Goal: Task Accomplishment & Management: Use online tool/utility

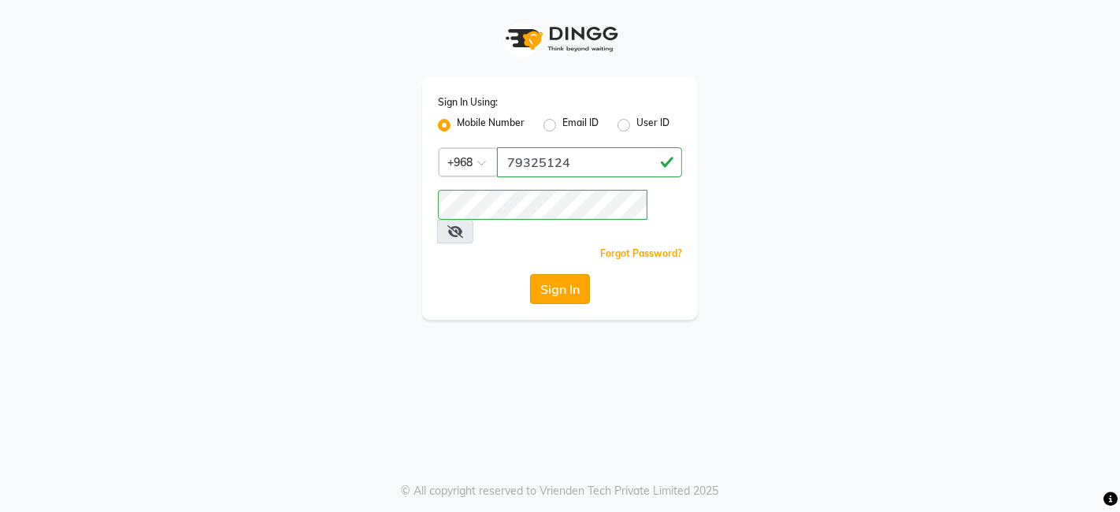
click at [560, 274] on button "Sign In" at bounding box center [560, 289] width 60 height 30
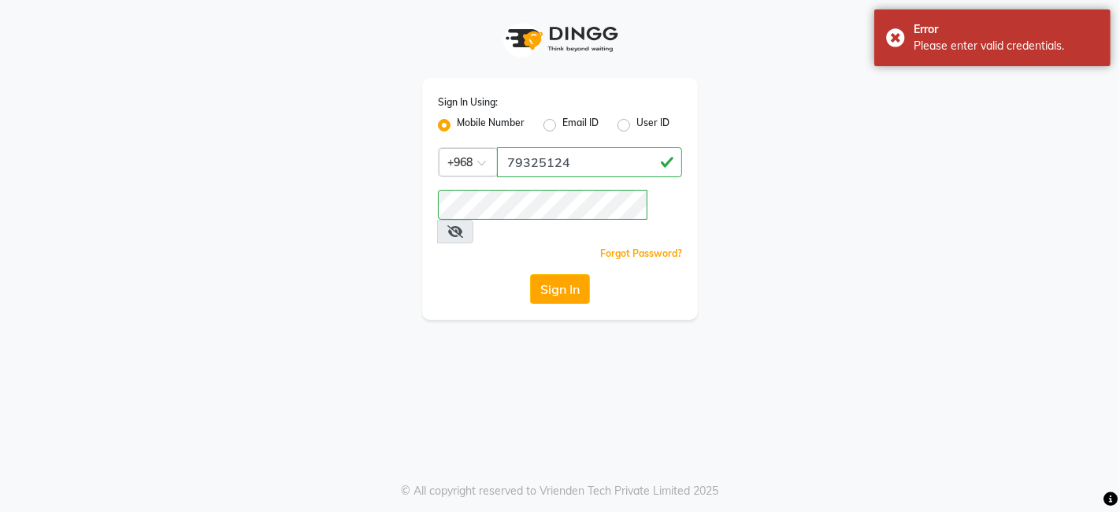
click at [777, 235] on div "Sign In Using: Mobile Number Email ID User ID Country Code × [PHONE_NUMBER] Rem…" at bounding box center [560, 160] width 898 height 320
click at [463, 225] on icon at bounding box center [455, 231] width 16 height 13
click at [565, 274] on button "Sign In" at bounding box center [560, 289] width 60 height 30
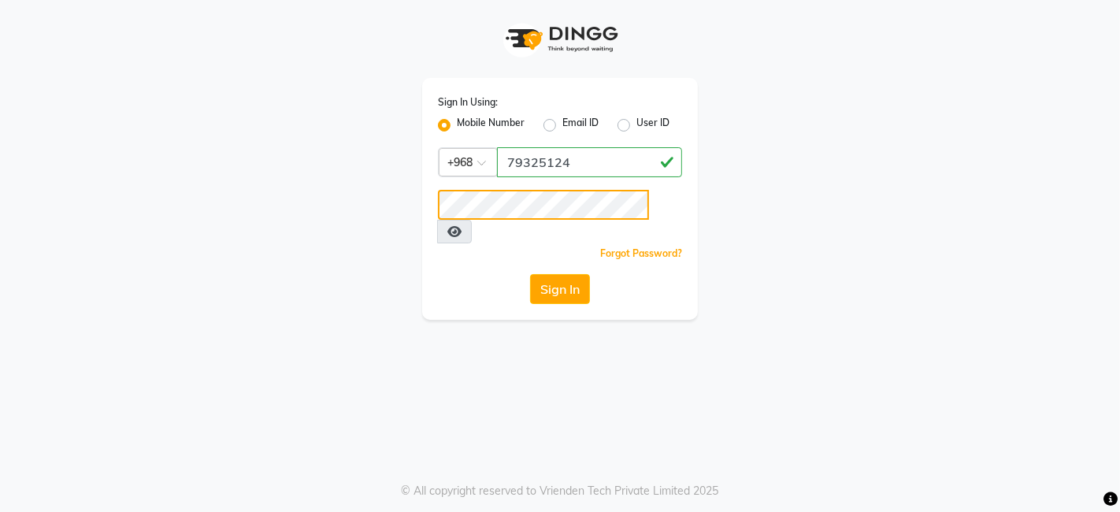
click at [386, 217] on div "Sign In Using: Mobile Number Email ID User ID Country Code × [PHONE_NUMBER] Rem…" at bounding box center [560, 160] width 898 height 320
click at [461, 225] on icon at bounding box center [454, 231] width 14 height 13
click at [569, 274] on button "Sign In" at bounding box center [560, 289] width 60 height 30
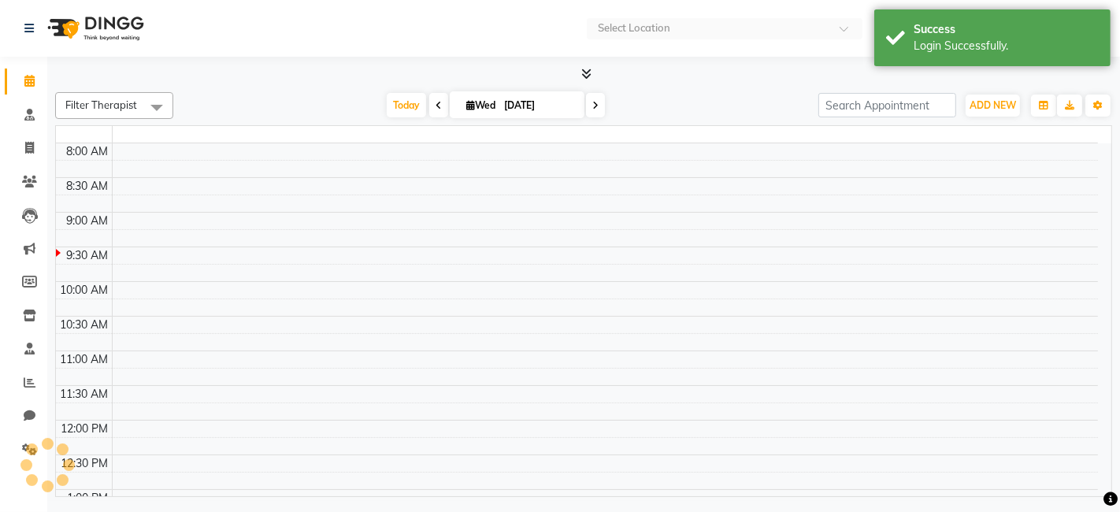
select select "en"
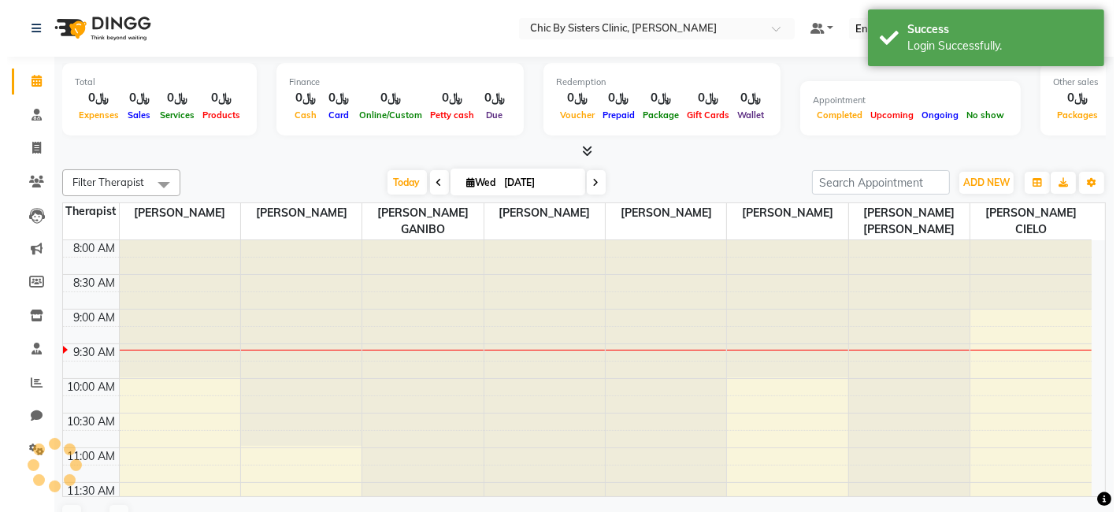
scroll to position [69, 0]
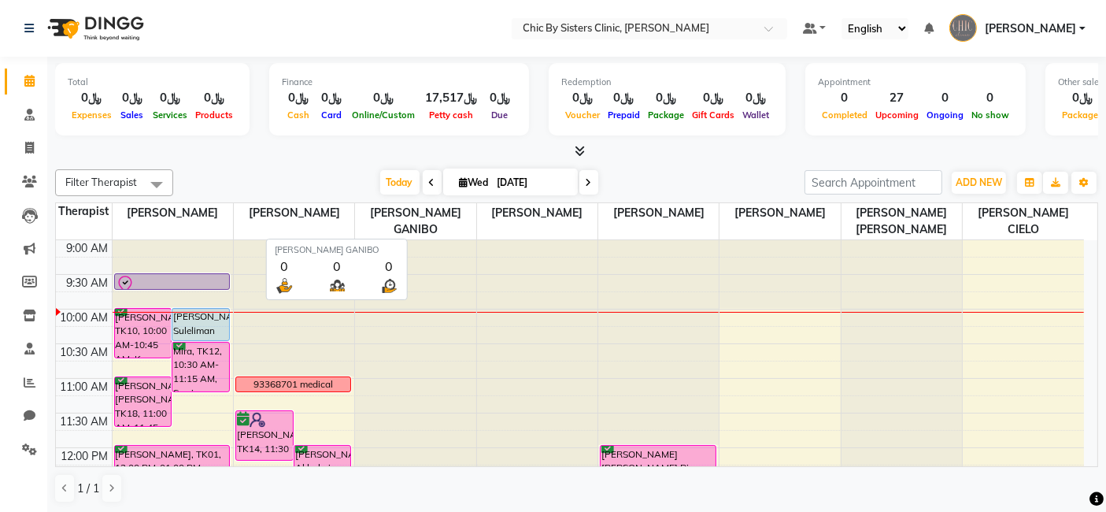
click at [395, 215] on span "[PERSON_NAME] GANIBO" at bounding box center [415, 221] width 120 height 36
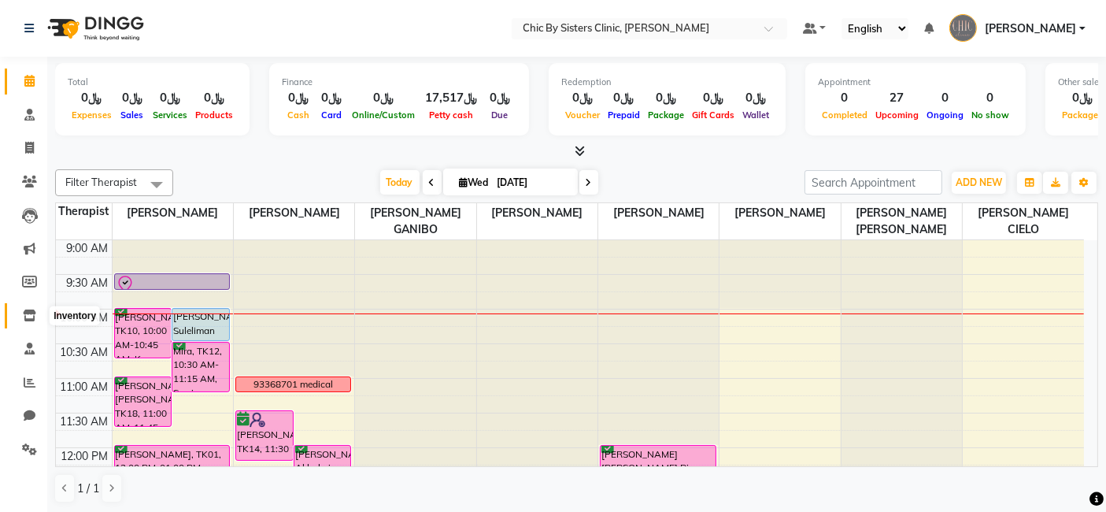
click at [30, 311] on icon at bounding box center [29, 316] width 13 height 12
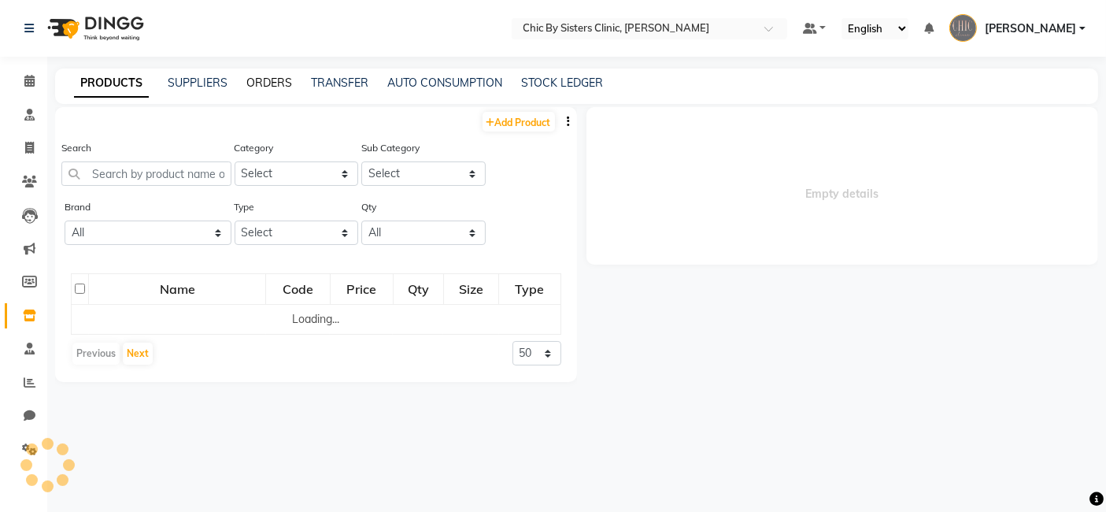
click at [269, 83] on link "ORDERS" at bounding box center [269, 83] width 46 height 14
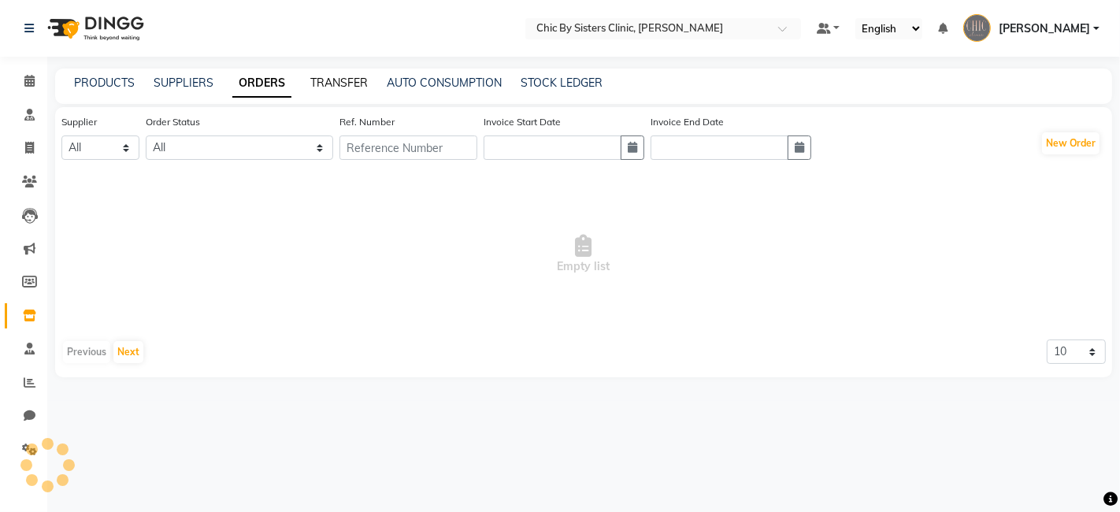
click at [333, 80] on link "TRANSFER" at bounding box center [338, 83] width 57 height 14
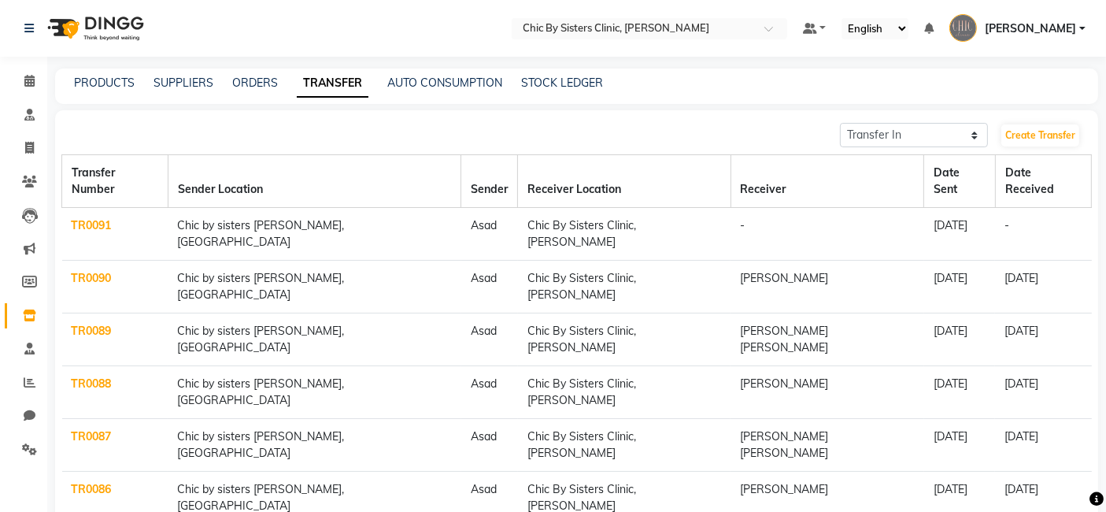
click at [78, 218] on link "TR0091" at bounding box center [92, 225] width 40 height 14
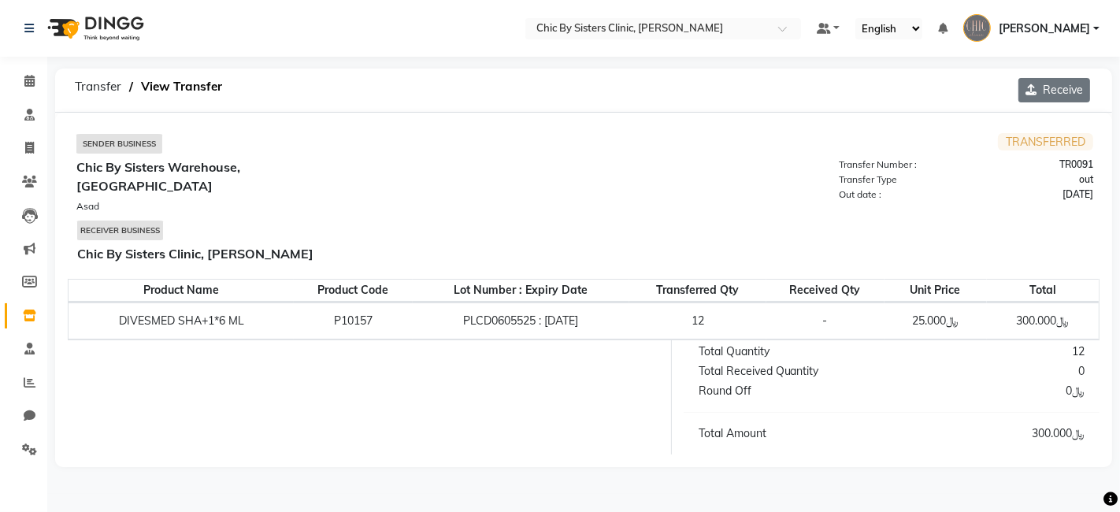
click at [1068, 91] on button "Receive" at bounding box center [1054, 90] width 72 height 24
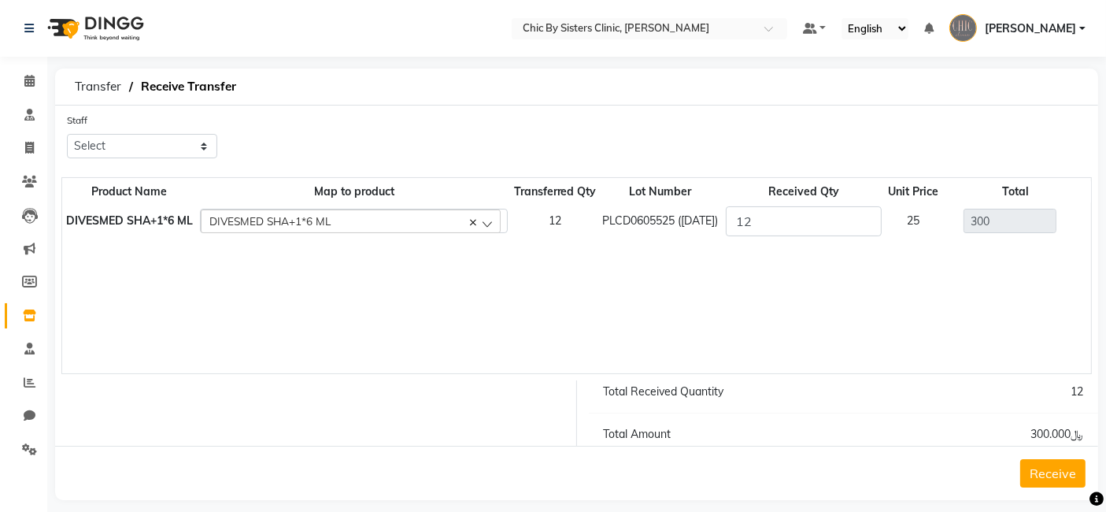
click at [1053, 464] on button "Receive" at bounding box center [1053, 473] width 65 height 28
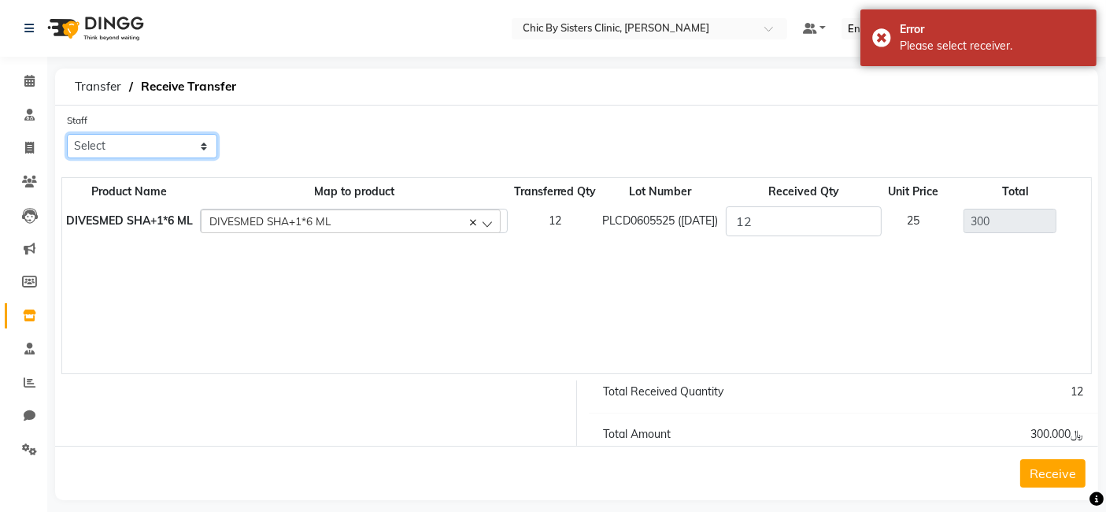
click at [205, 146] on select "Select ANU [PERSON_NAME] [PERSON_NAME] S [PERSON_NAME] [PERSON_NAME] [PERSON_NA…" at bounding box center [142, 146] width 150 height 24
select select "49174"
click at [67, 134] on select "Select ANU [PERSON_NAME] [PERSON_NAME] S [PERSON_NAME] [PERSON_NAME] [PERSON_NA…" at bounding box center [142, 146] width 150 height 24
click at [1046, 464] on button "Receive" at bounding box center [1053, 473] width 65 height 28
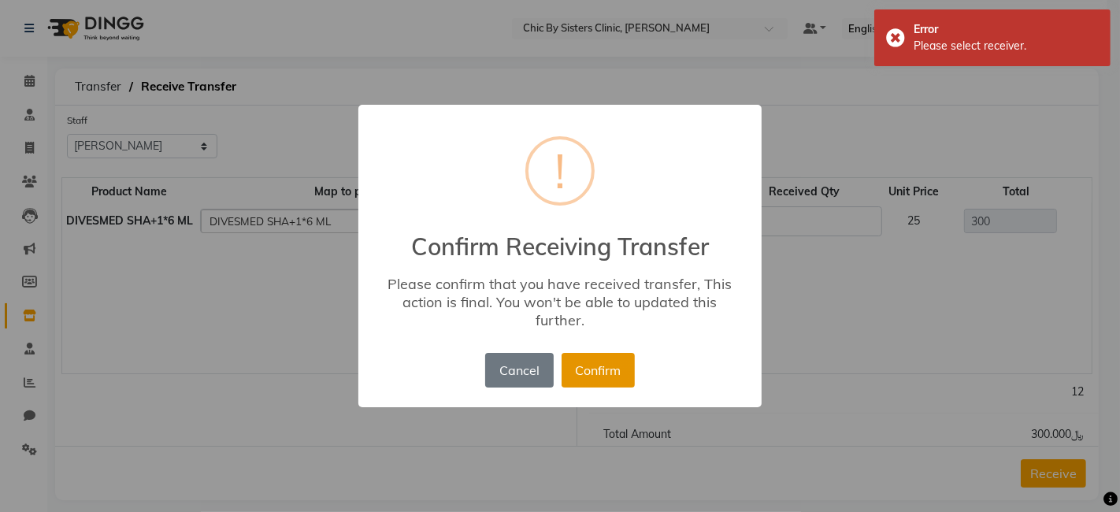
click at [617, 358] on button "Confirm" at bounding box center [598, 370] width 73 height 35
